Goal: Information Seeking & Learning: Learn about a topic

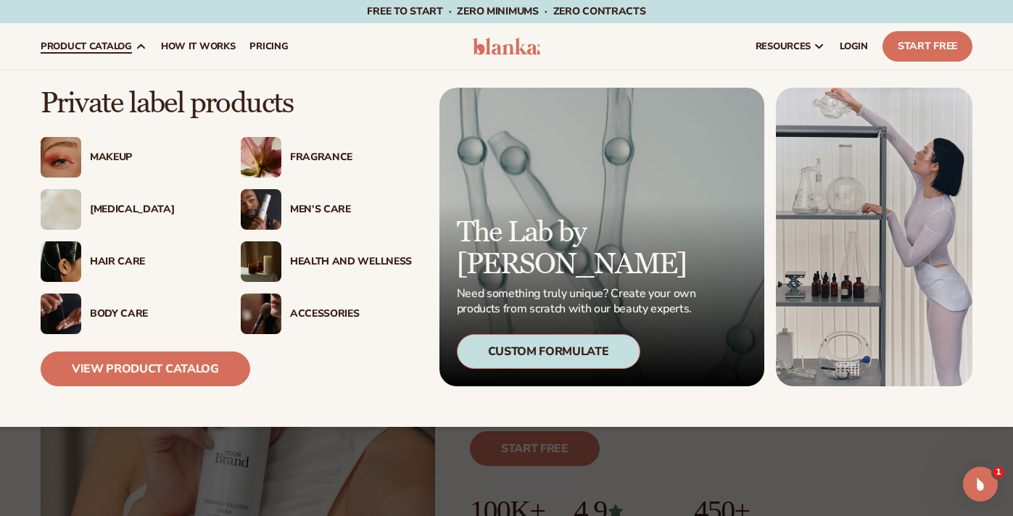
click at [505, 339] on div "Custom Formulate" at bounding box center [548, 351] width 183 height 35
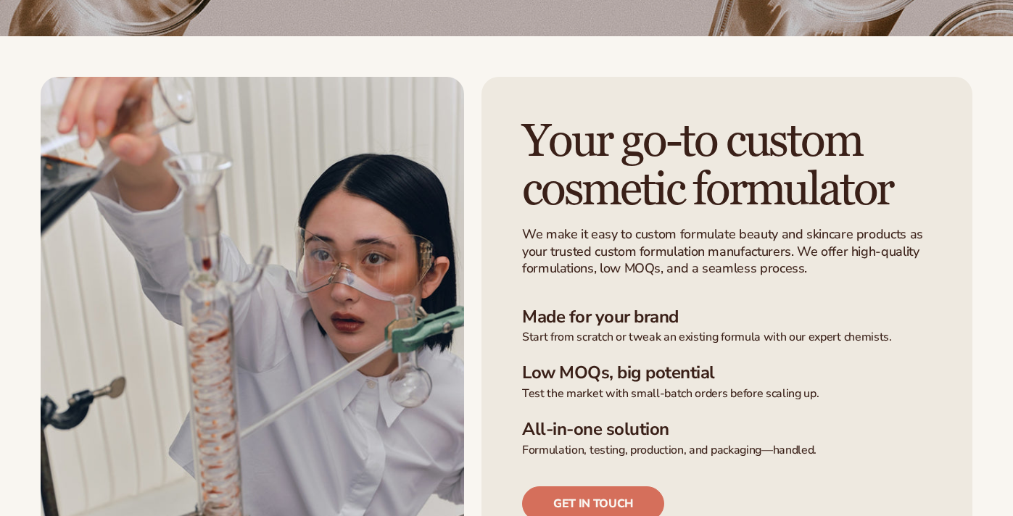
scroll to position [358, 0]
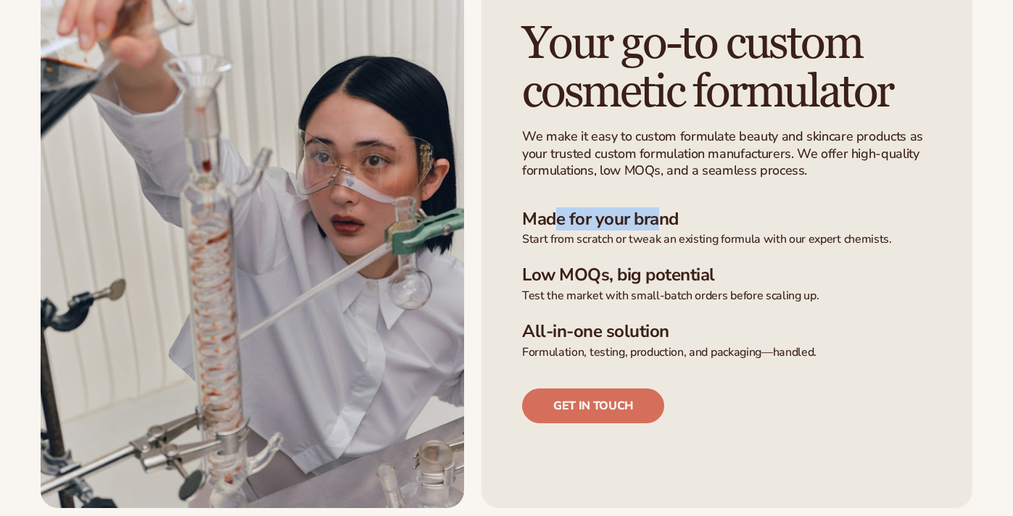
drag, startPoint x: 558, startPoint y: 222, endPoint x: 653, endPoint y: 223, distance: 95.0
click at [653, 223] on h3 "Made for your brand" at bounding box center [727, 219] width 410 height 21
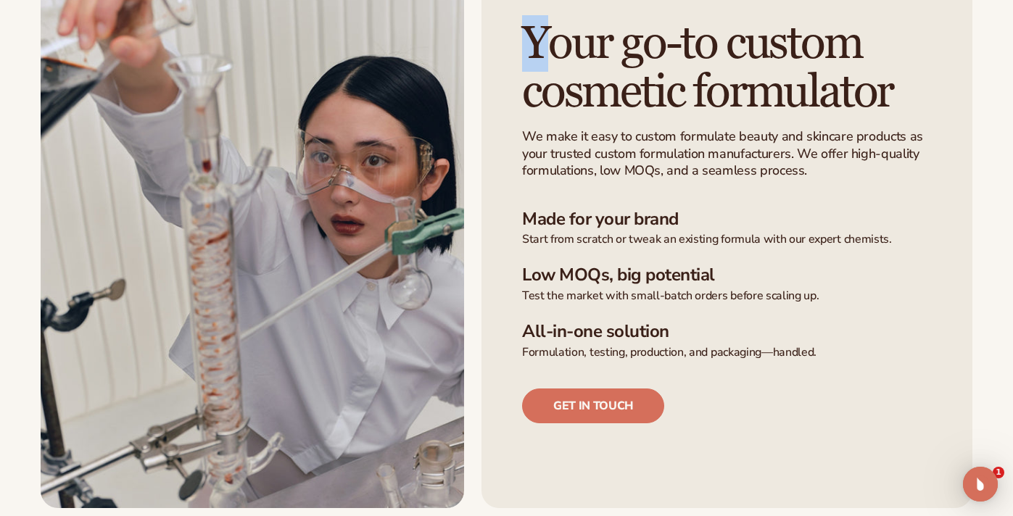
scroll to position [0, 0]
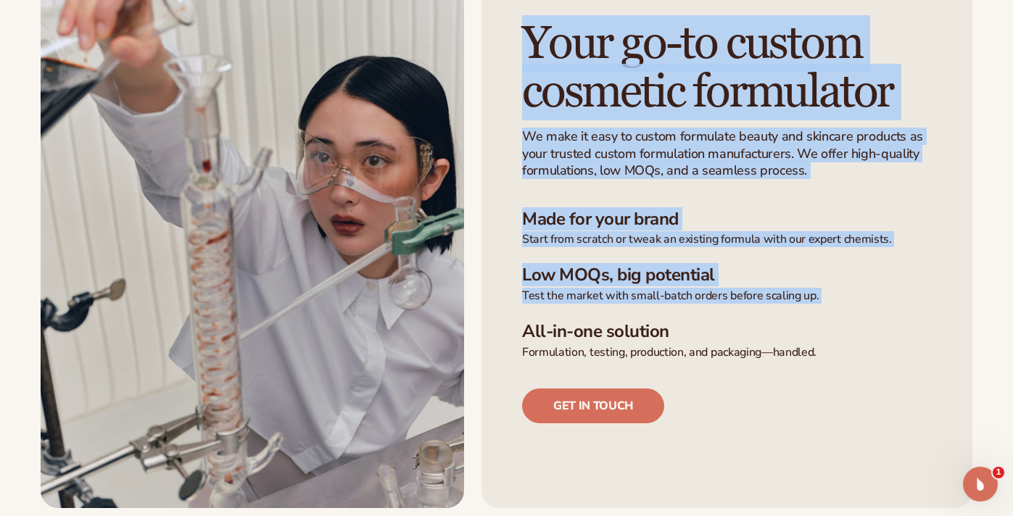
drag, startPoint x: 534, startPoint y: 33, endPoint x: 801, endPoint y: 310, distance: 384.1
click at [801, 310] on div "Your go-to custom cosmetic formulator We make it easy to custom formulate beaut…" at bounding box center [726, 243] width 491 height 529
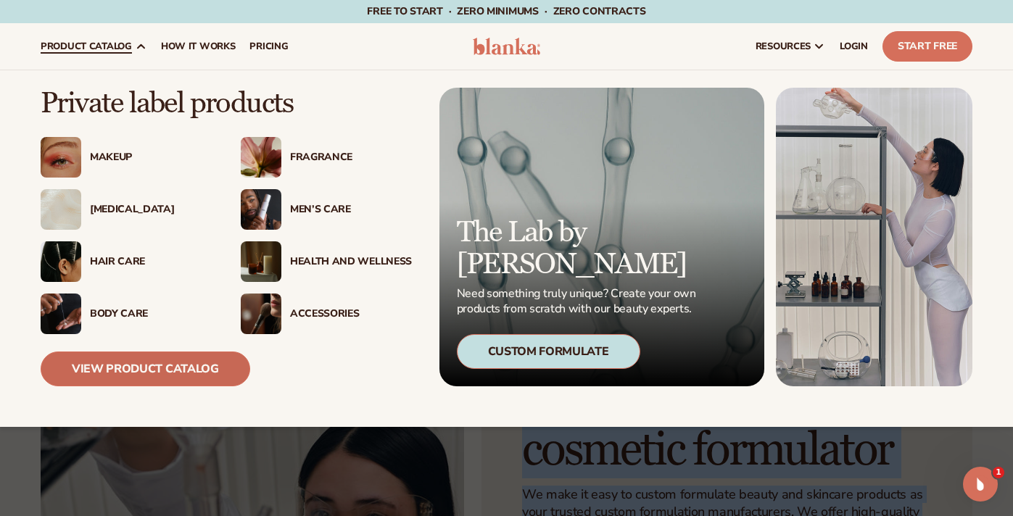
click at [162, 366] on link "View Product Catalog" at bounding box center [146, 369] width 210 height 35
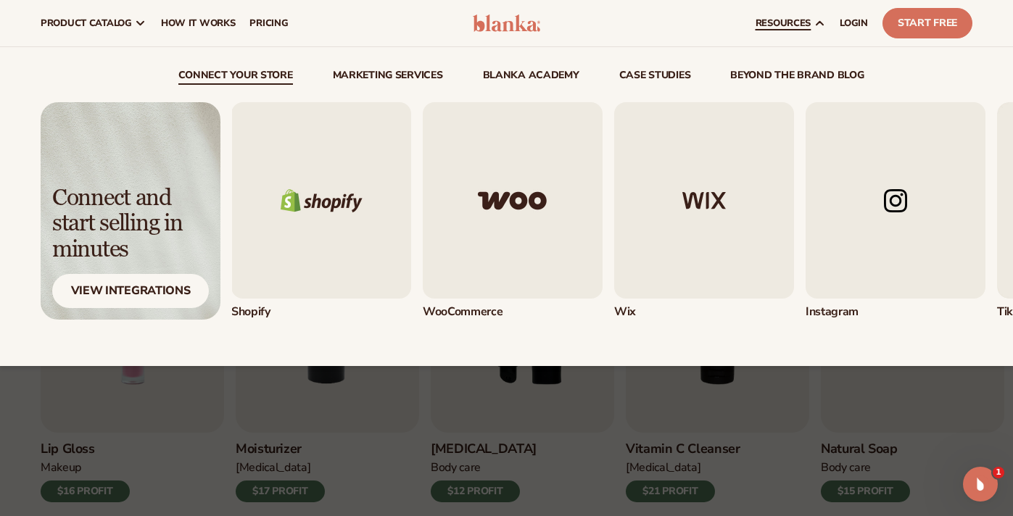
scroll to position [312, 0]
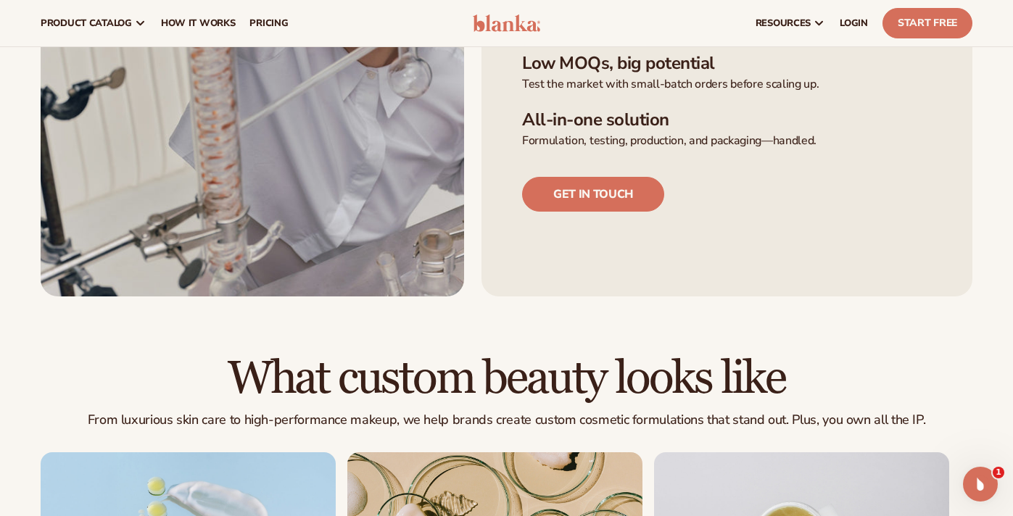
scroll to position [443, 0]
